Goal: Transaction & Acquisition: Download file/media

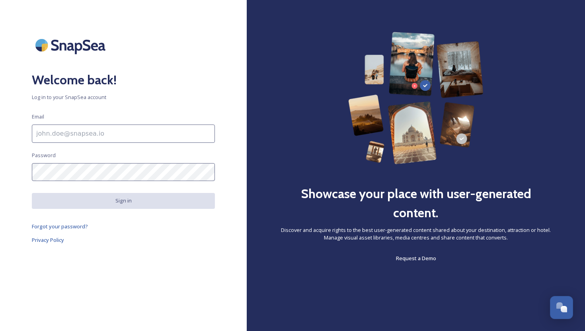
click at [58, 130] on input at bounding box center [123, 133] width 183 height 18
click at [64, 137] on input "To enrich screen reader interactions, please activate Accessibility in Grammarl…" at bounding box center [123, 133] width 183 height 18
click at [66, 140] on input "To enrich screen reader interactions, please activate Accessibility in Grammarl…" at bounding box center [123, 133] width 183 height 18
type input "[EMAIL_ADDRESS][DOMAIN_NAME]"
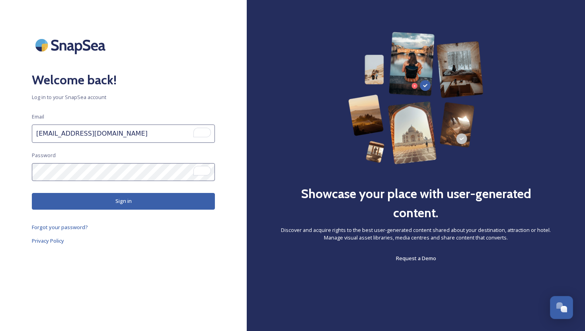
click at [103, 204] on button "Sign in" at bounding box center [123, 201] width 183 height 16
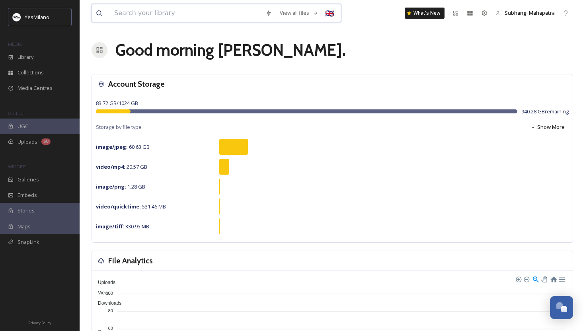
click at [184, 13] on input at bounding box center [185, 12] width 151 height 17
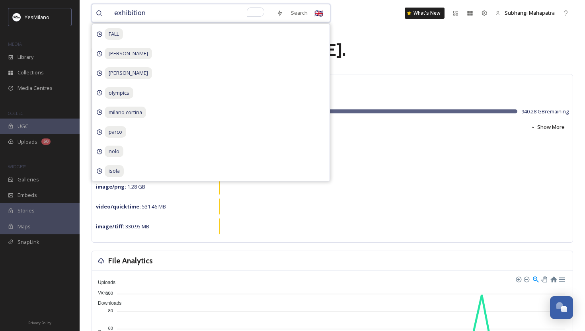
type input "exhibition"
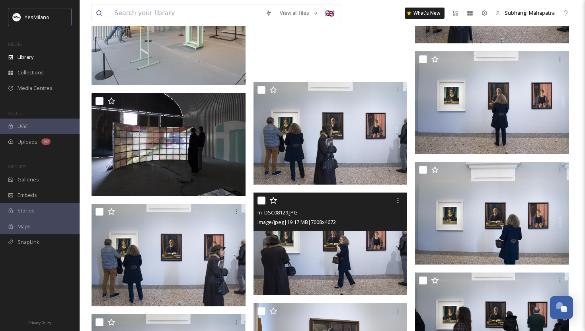
scroll to position [2278, 0]
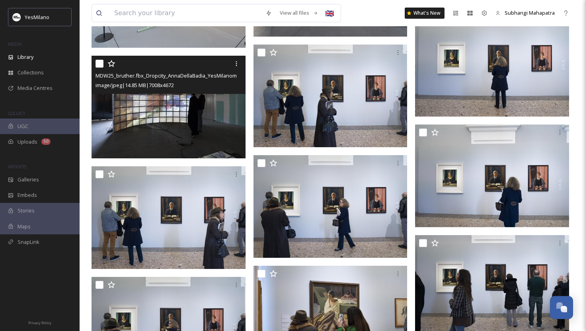
click at [169, 99] on img at bounding box center [168, 107] width 154 height 103
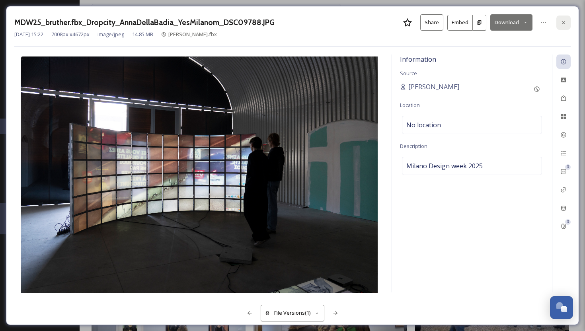
click at [561, 21] on icon at bounding box center [563, 22] width 6 height 6
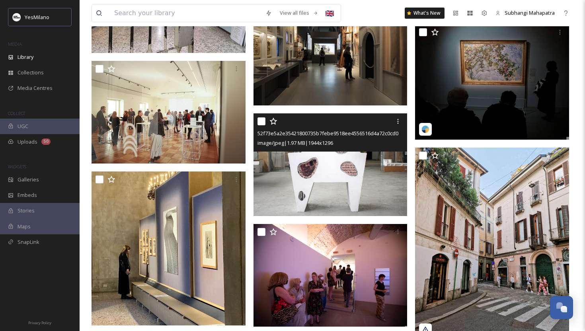
scroll to position [5965, 0]
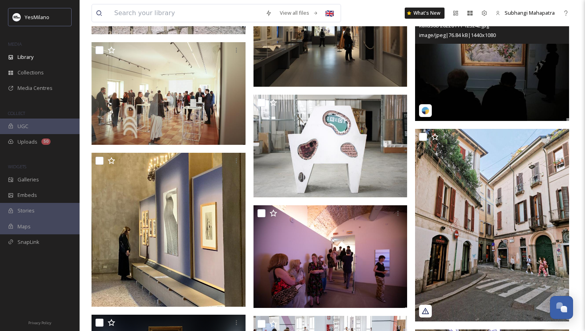
click at [483, 101] on img at bounding box center [492, 63] width 154 height 115
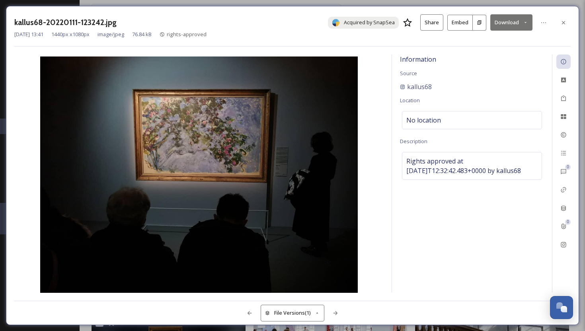
click at [501, 23] on button "Download" at bounding box center [511, 22] width 42 height 16
click at [482, 54] on span "Download Medium (1080 x 810)" at bounding box center [490, 56] width 74 height 8
click at [563, 22] on icon at bounding box center [563, 22] width 6 height 6
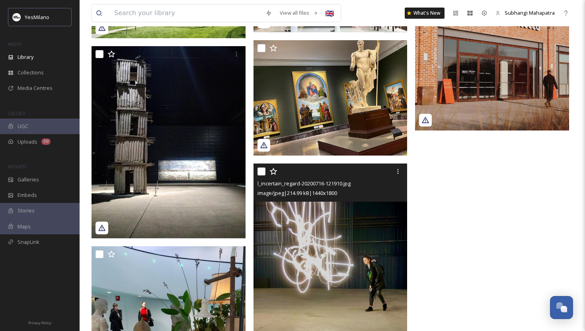
scroll to position [7533, 0]
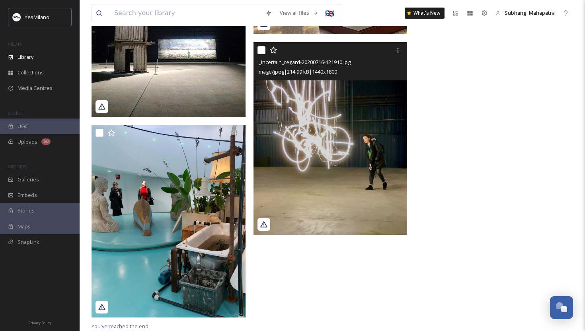
click at [328, 176] on img at bounding box center [330, 138] width 154 height 192
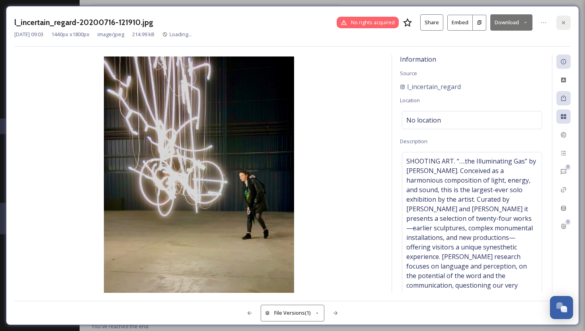
click at [567, 25] on div at bounding box center [563, 23] width 14 height 14
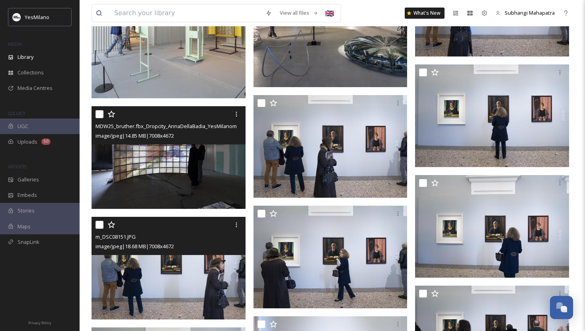
scroll to position [2264, 0]
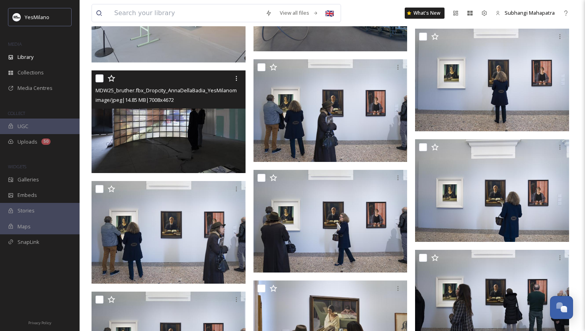
click at [162, 154] on img at bounding box center [168, 121] width 154 height 103
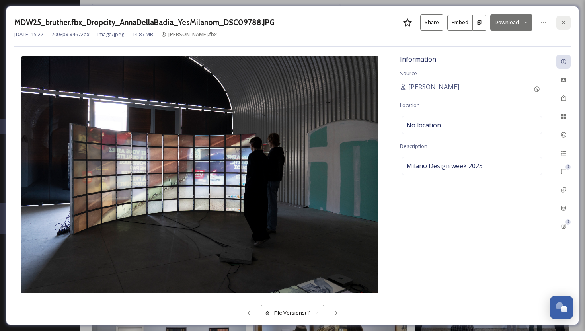
click at [566, 23] on div at bounding box center [563, 23] width 14 height 14
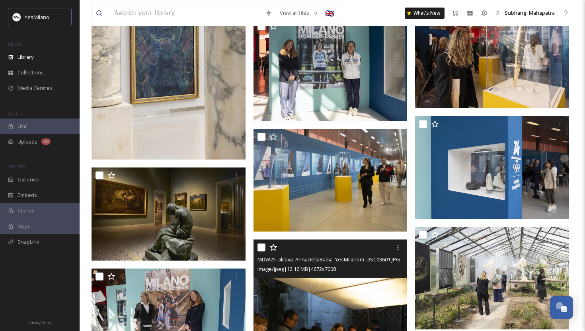
scroll to position [499, 0]
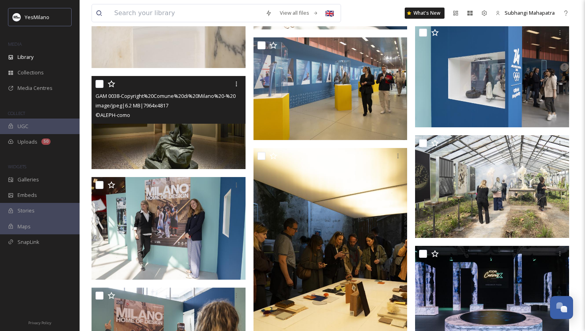
click at [195, 139] on img at bounding box center [168, 122] width 154 height 93
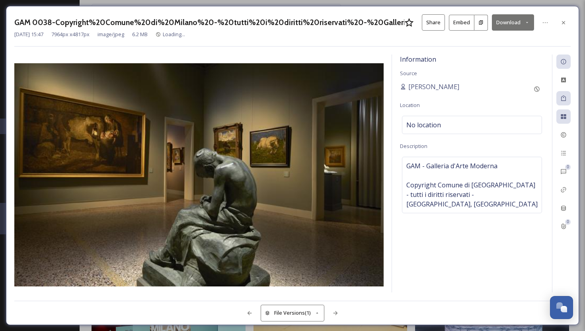
click at [499, 20] on button "Download" at bounding box center [512, 22] width 42 height 16
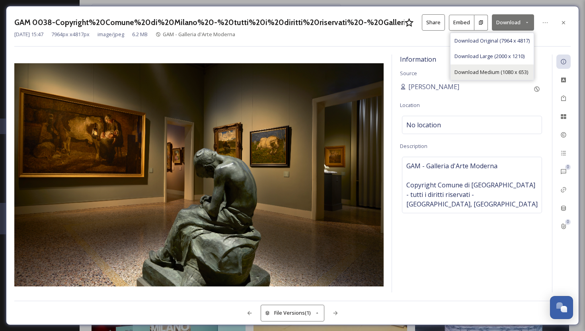
click at [499, 71] on span "Download Medium (1080 x 653)" at bounding box center [491, 72] width 74 height 8
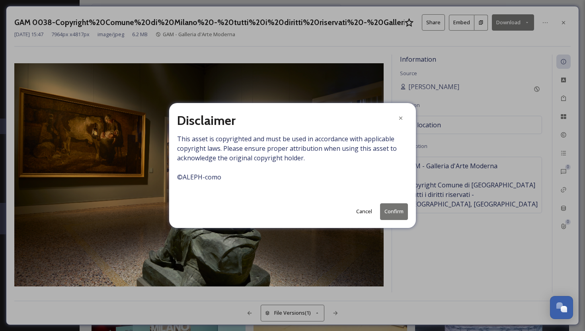
click at [391, 208] on button "Confirm" at bounding box center [394, 211] width 28 height 16
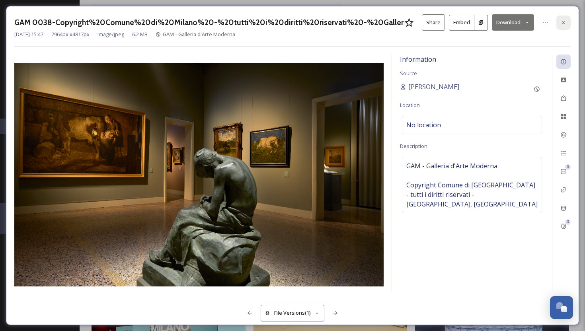
click at [561, 23] on icon at bounding box center [563, 22] width 6 height 6
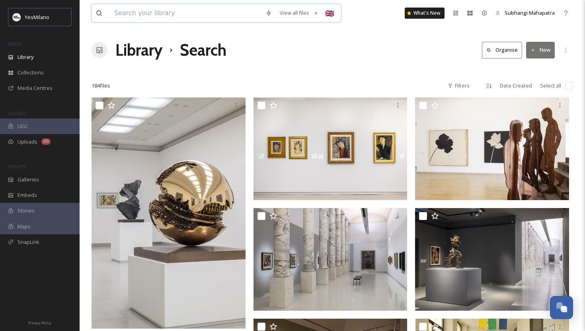
click at [189, 18] on input at bounding box center [185, 12] width 151 height 17
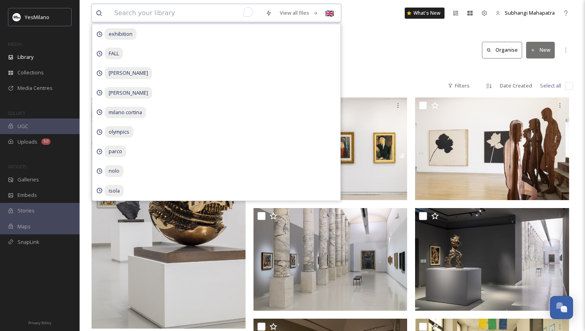
type input "m"
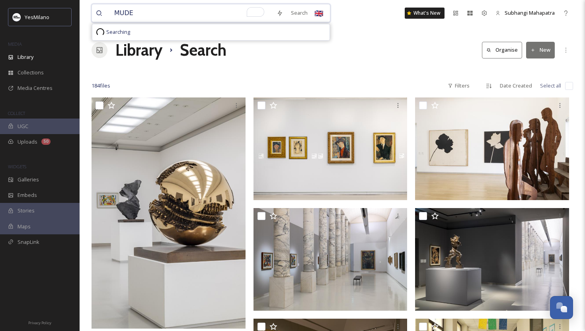
type input "MUDEC"
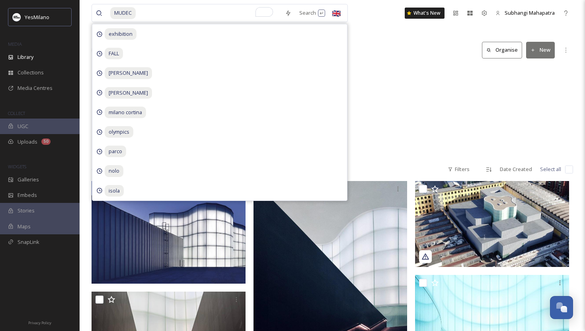
click at [422, 105] on div "Musei MUDEC 4 items" at bounding box center [331, 111] width 481 height 91
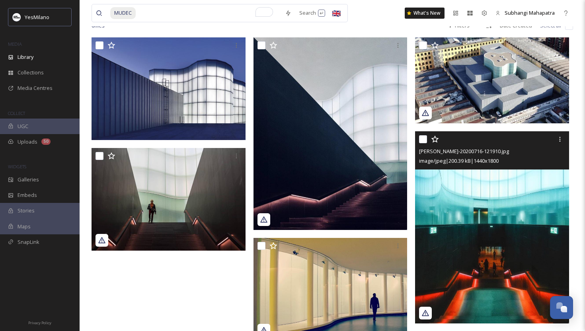
scroll to position [127, 0]
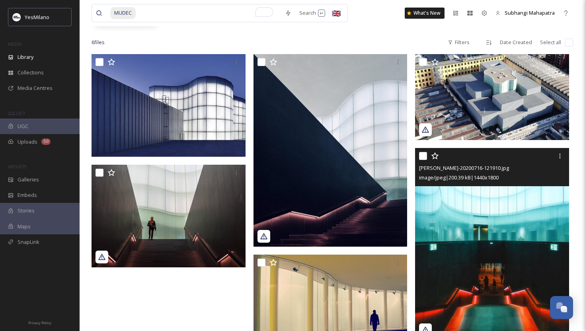
click at [453, 216] on img at bounding box center [492, 244] width 154 height 192
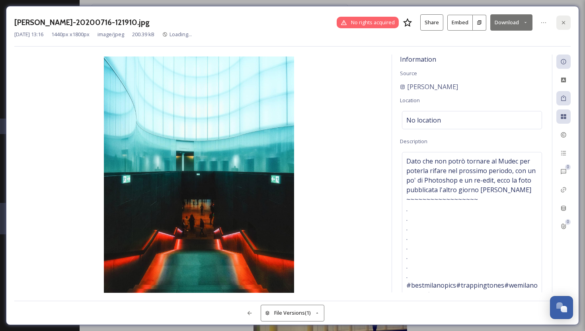
click at [558, 25] on div at bounding box center [563, 23] width 14 height 14
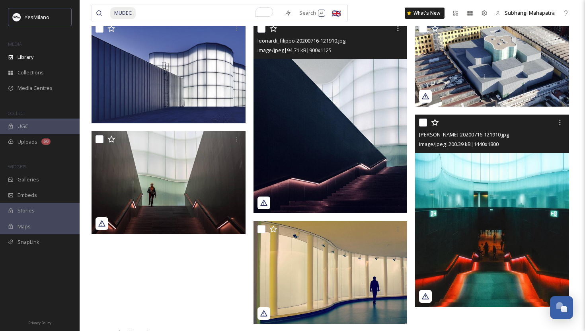
scroll to position [181, 0]
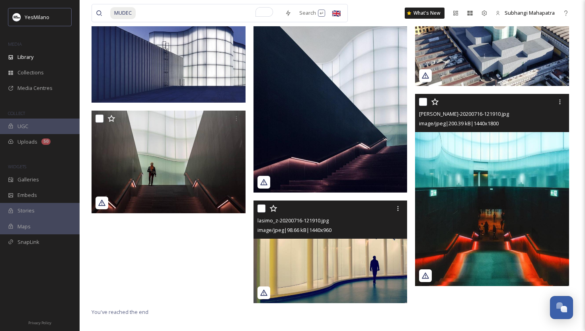
click at [313, 278] on img at bounding box center [330, 251] width 154 height 103
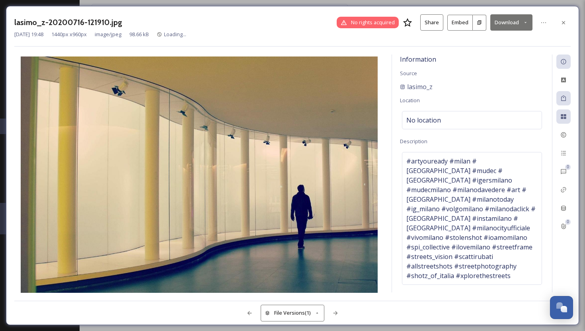
click at [501, 29] on button "Download" at bounding box center [511, 22] width 42 height 16
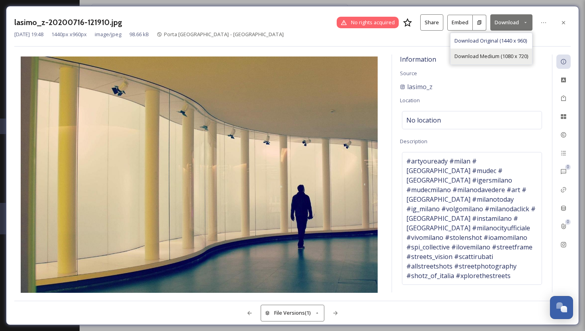
click at [490, 54] on span "Download Medium (1080 x 720)" at bounding box center [491, 56] width 74 height 8
click at [565, 26] on div at bounding box center [563, 23] width 14 height 14
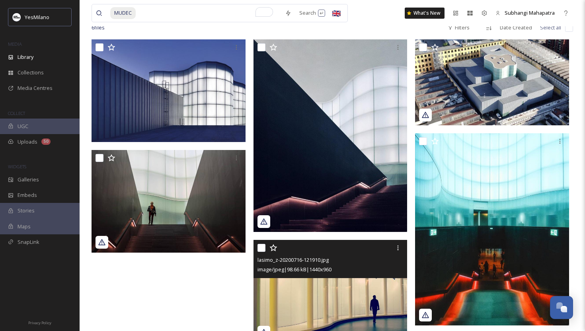
scroll to position [77, 0]
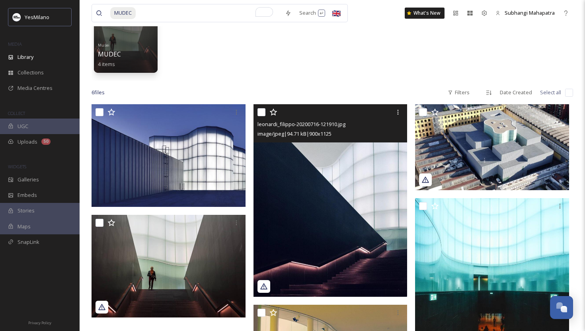
click at [352, 269] on img at bounding box center [330, 200] width 154 height 192
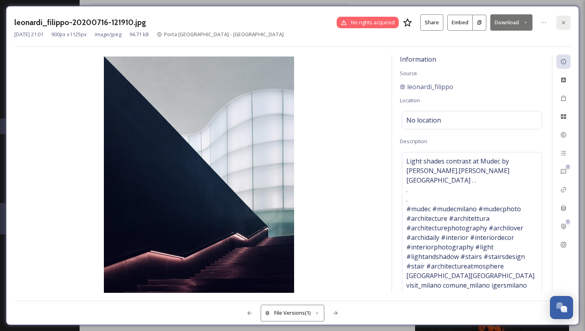
click at [563, 22] on icon at bounding box center [563, 22] width 6 height 6
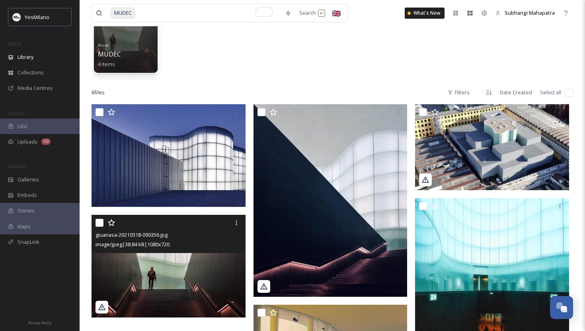
click at [142, 266] on img at bounding box center [168, 265] width 154 height 103
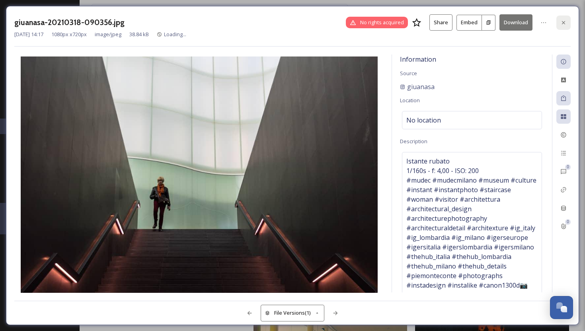
click at [569, 21] on div at bounding box center [563, 23] width 14 height 14
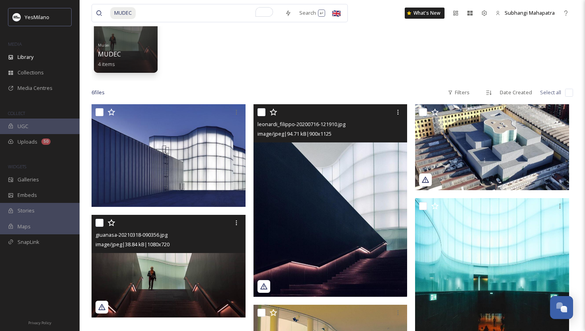
scroll to position [181, 0]
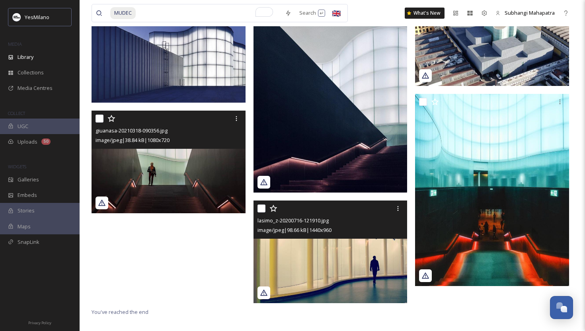
click at [413, 267] on div "giuanasa-20210318-090356.jpg image/jpeg | 38.84 kB | 1080 x 720 lasimo_z-202007…" at bounding box center [331, 153] width 481 height 307
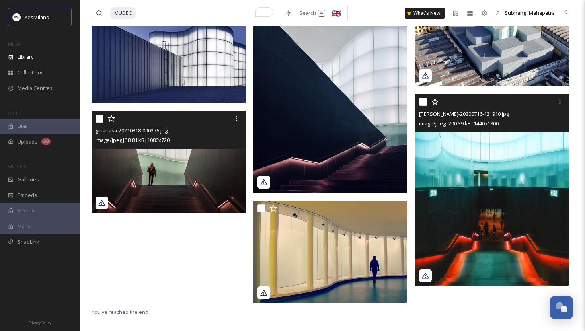
click at [463, 235] on img at bounding box center [492, 190] width 154 height 192
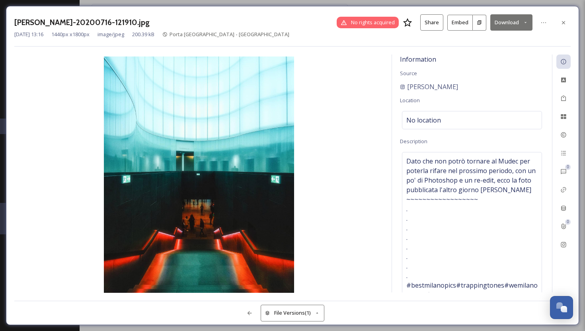
click at [516, 20] on button "Download" at bounding box center [511, 22] width 42 height 16
click at [488, 58] on span "Download Medium (864 x 1080)" at bounding box center [490, 56] width 74 height 8
click at [556, 22] on div at bounding box center [563, 23] width 14 height 14
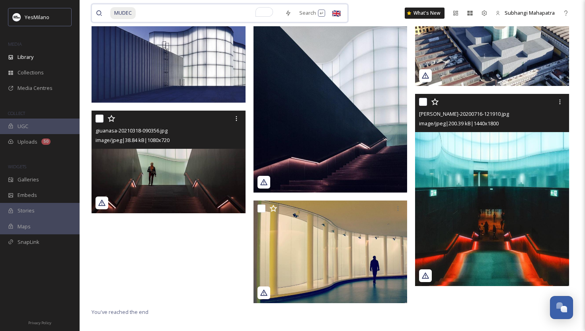
click at [178, 11] on input "To enrich screen reader interactions, please activate Accessibility in Grammarl…" at bounding box center [208, 12] width 144 height 17
type input "M"
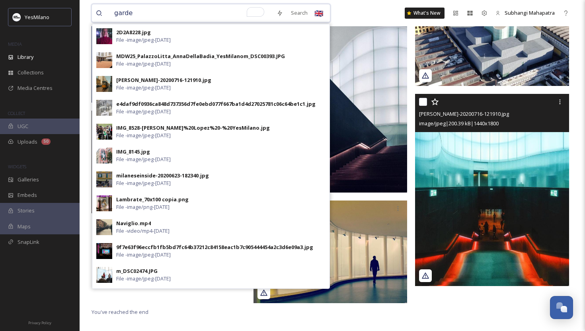
type input "garden"
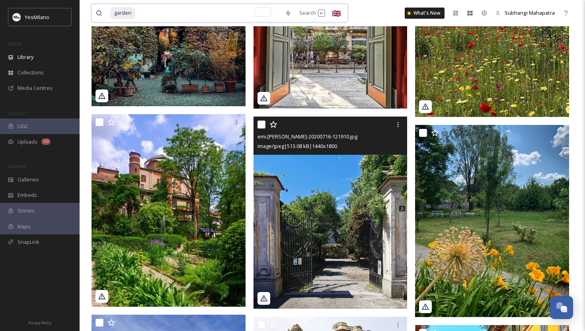
scroll to position [2376, 0]
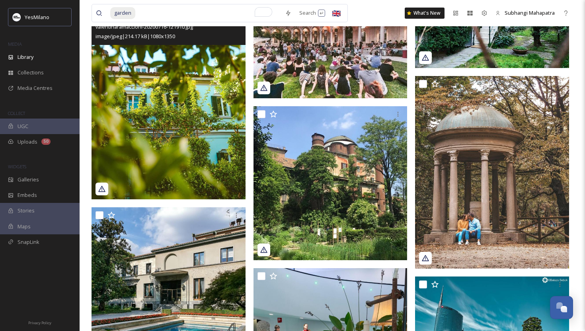
click at [176, 141] on img at bounding box center [168, 103] width 154 height 192
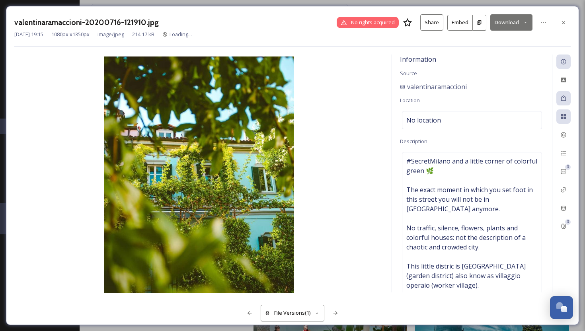
scroll to position [2705, 0]
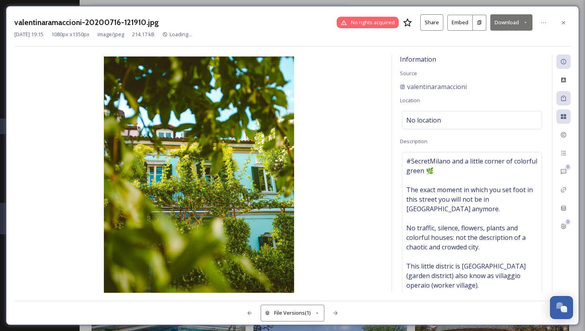
click at [503, 21] on button "Download" at bounding box center [511, 22] width 42 height 16
click at [486, 53] on span "Download Medium (864 x 1080)" at bounding box center [490, 56] width 74 height 8
